Goal: Task Accomplishment & Management: Manage account settings

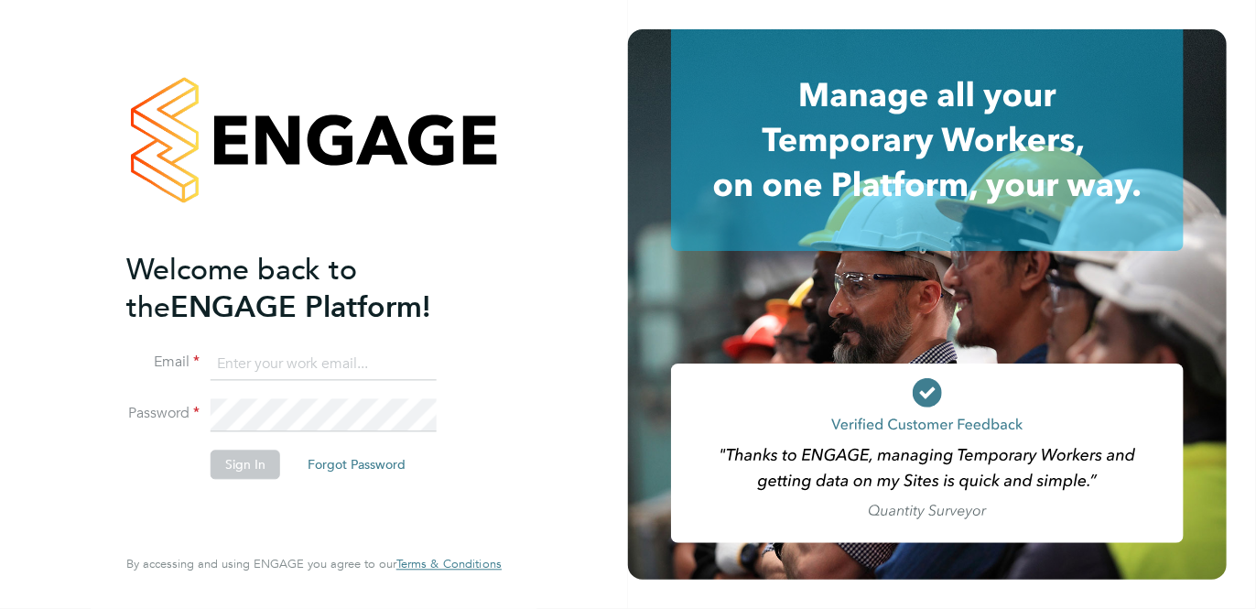
type input "paul.crossey@ncclondon.ac.uk"
click at [238, 466] on button "Sign In" at bounding box center [245, 463] width 70 height 29
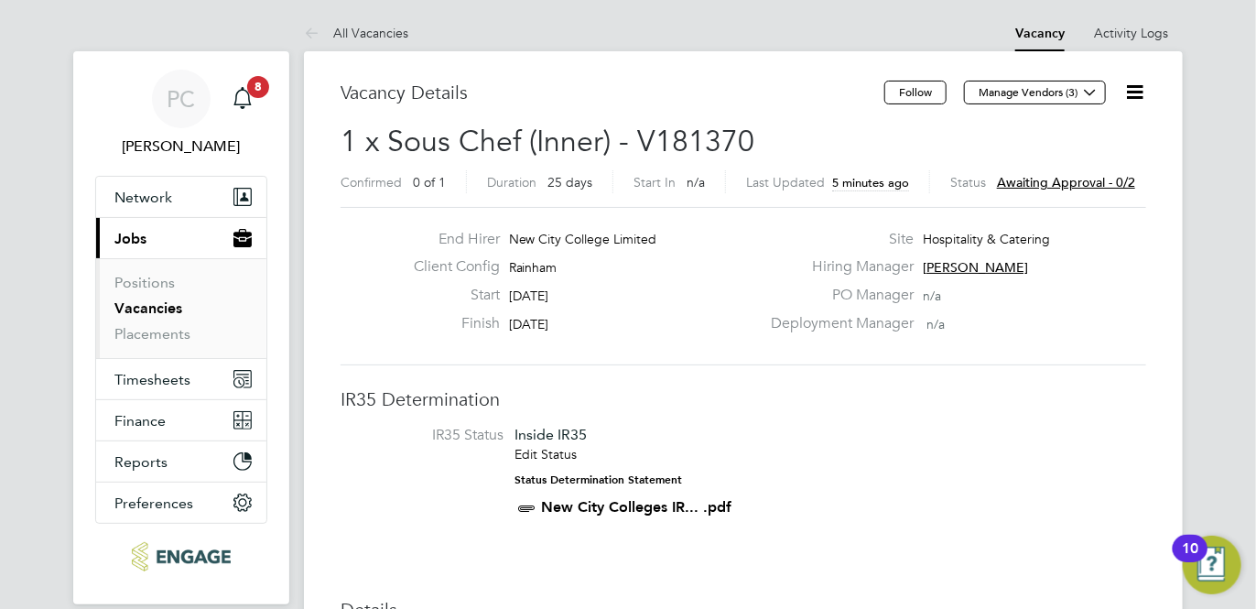
click at [1052, 184] on span "Awaiting approval - 0/2" at bounding box center [1066, 182] width 138 height 16
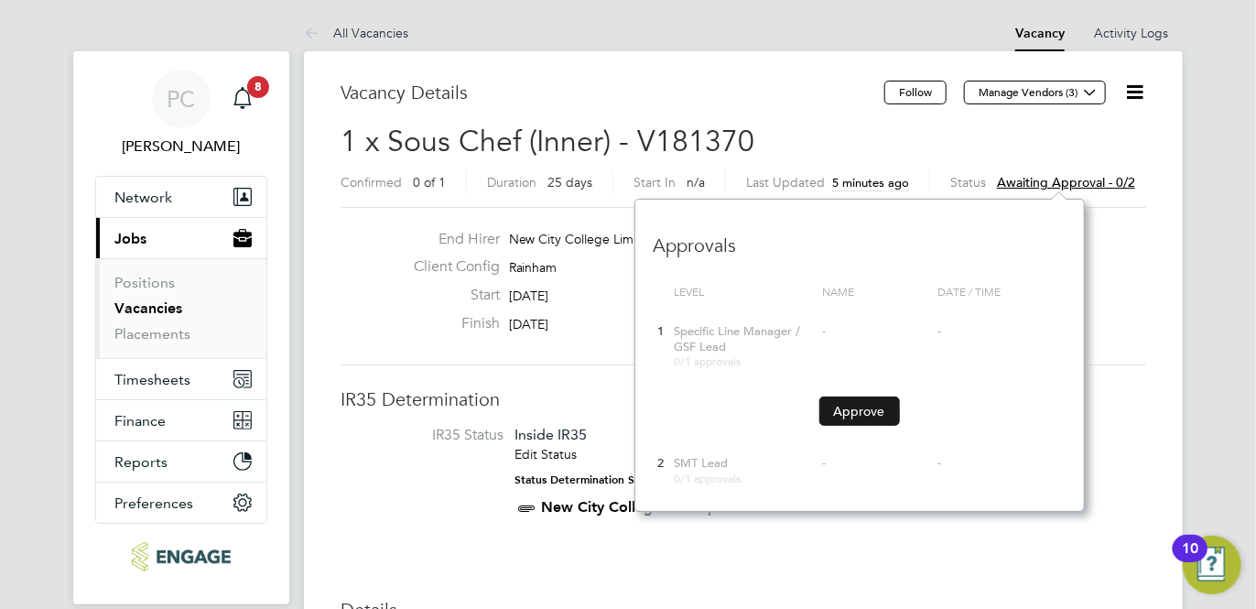
click at [857, 411] on button "Approve" at bounding box center [859, 410] width 81 height 29
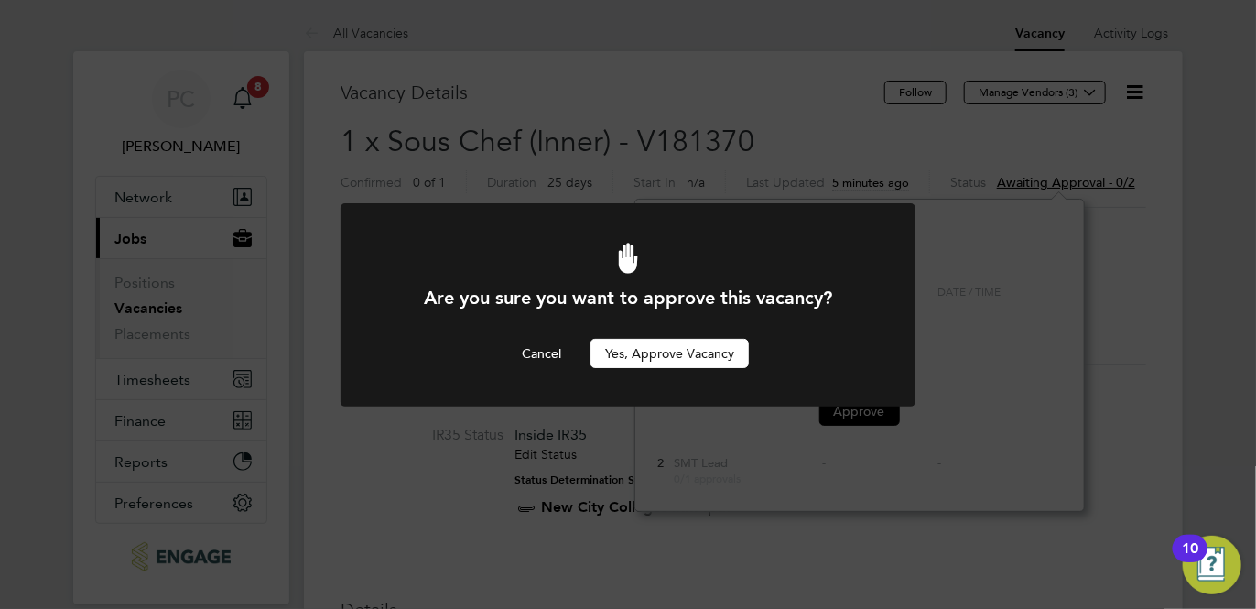
click at [646, 350] on button "Yes, Approve Vacancy" at bounding box center [669, 353] width 158 height 29
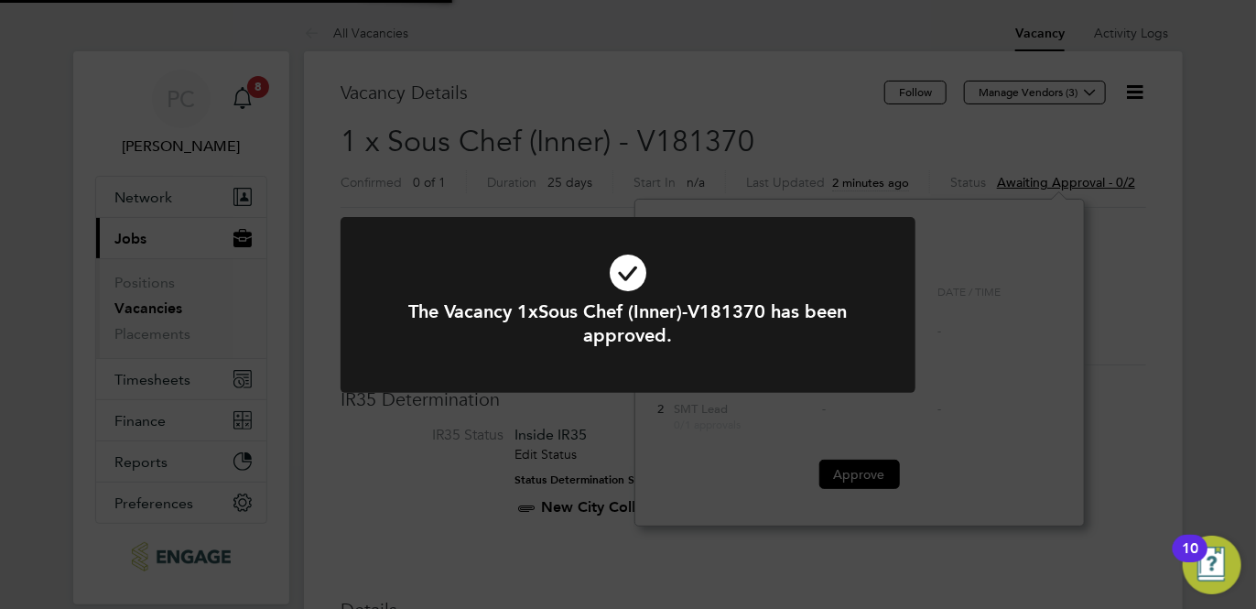
scroll to position [54, 127]
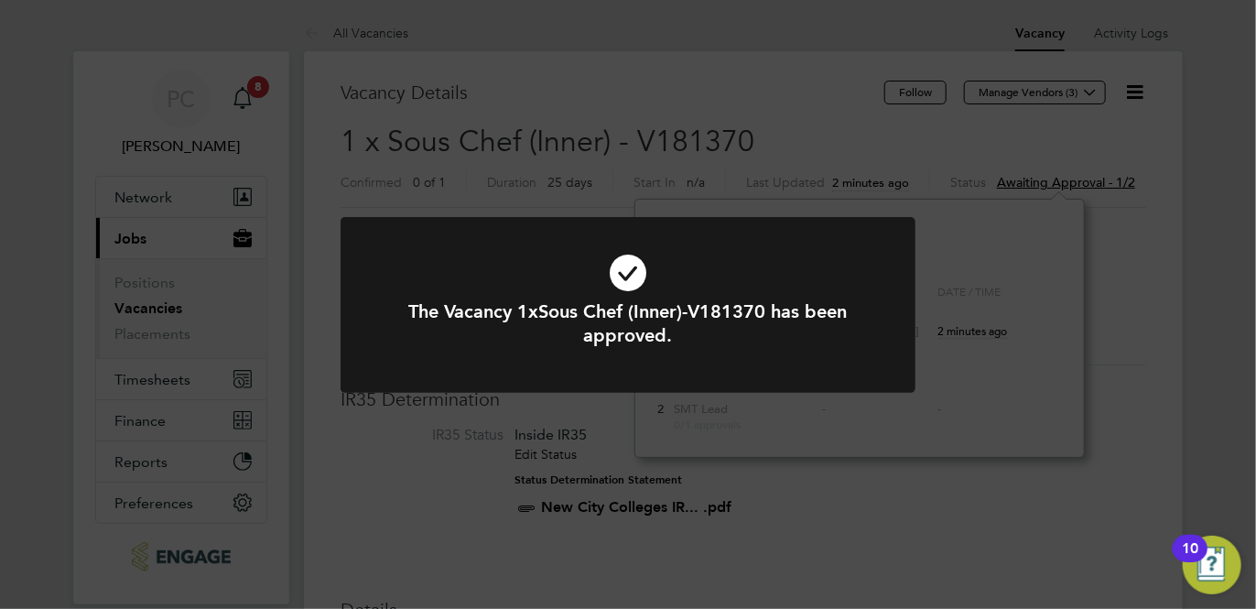
drag, startPoint x: 817, startPoint y: 527, endPoint x: 804, endPoint y: 524, distance: 13.1
click at [815, 527] on div "The Vacancy 1xSous Chef (Inner)-V181370 has been approved. Cancel Okay" at bounding box center [628, 304] width 1256 height 609
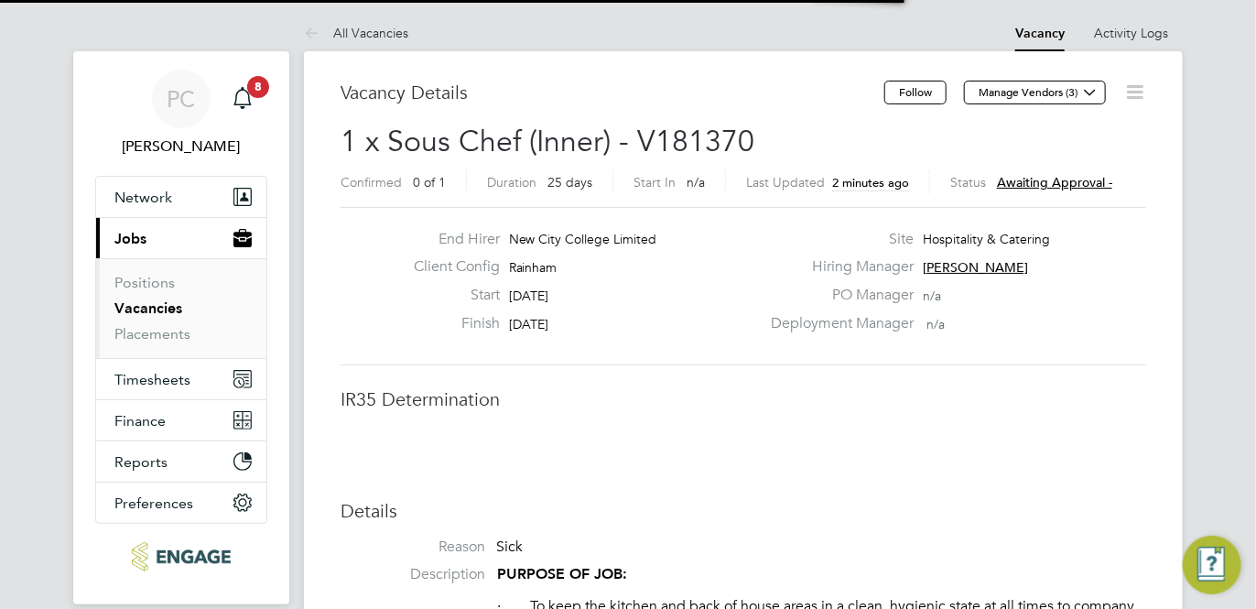
scroll to position [54, 127]
